Goal: Information Seeking & Learning: Learn about a topic

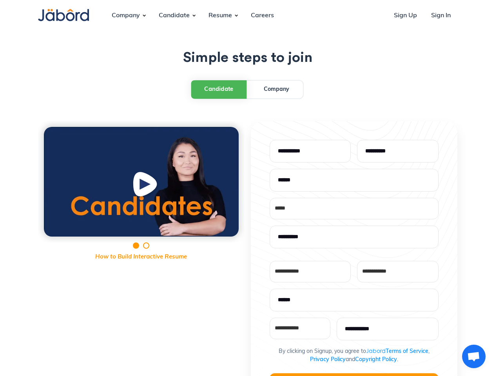
click at [247, 188] on div "**********" at bounding box center [247, 313] width 419 height 385
click at [126, 16] on div "Company" at bounding box center [125, 15] width 41 height 21
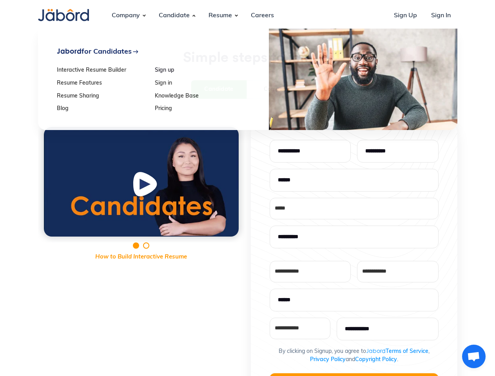
click at [174, 16] on div "Candidate" at bounding box center [174, 15] width 44 height 21
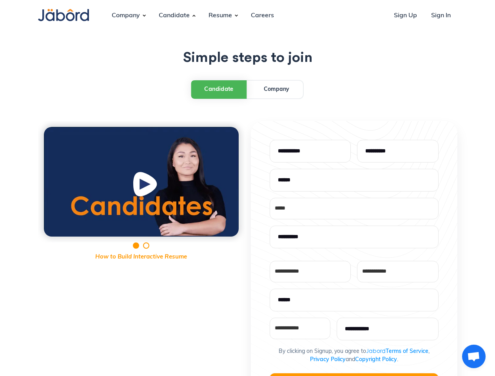
click at [220, 16] on div "Resume" at bounding box center [220, 15] width 36 height 21
click at [219, 89] on div "Candidate" at bounding box center [218, 89] width 29 height 9
click at [141, 182] on img "open lightbox" at bounding box center [146, 186] width 30 height 31
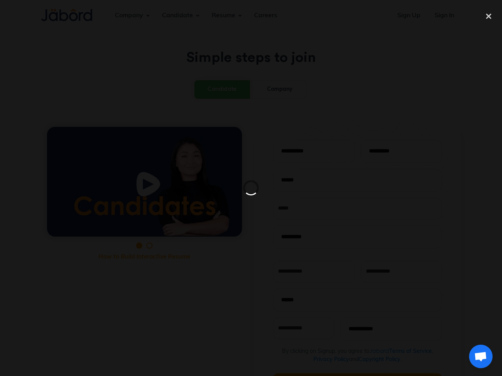
click at [354, 375] on div at bounding box center [251, 188] width 502 height 376
click at [474, 357] on span "Open chat" at bounding box center [480, 357] width 13 height 11
